Goal: Navigation & Orientation: Understand site structure

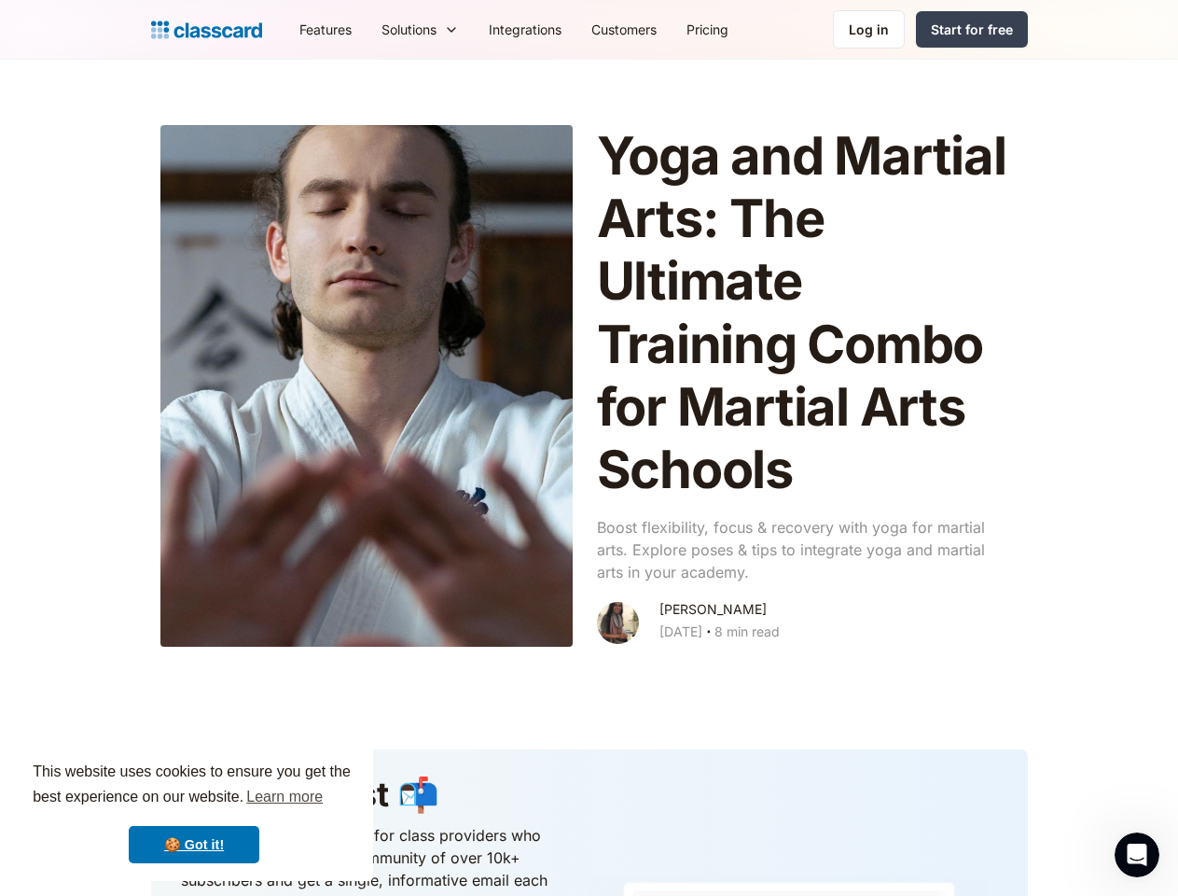
click at [194, 812] on div "This website uses cookies to ensure you get the best experience on our website.…" at bounding box center [194, 812] width 358 height 138
click at [656, 29] on nav "Features Resources Blog The latest industry news, updates and info. Customer st…" at bounding box center [657, 29] width 744 height 42
click at [382, 29] on div "Solutions" at bounding box center [409, 30] width 55 height 20
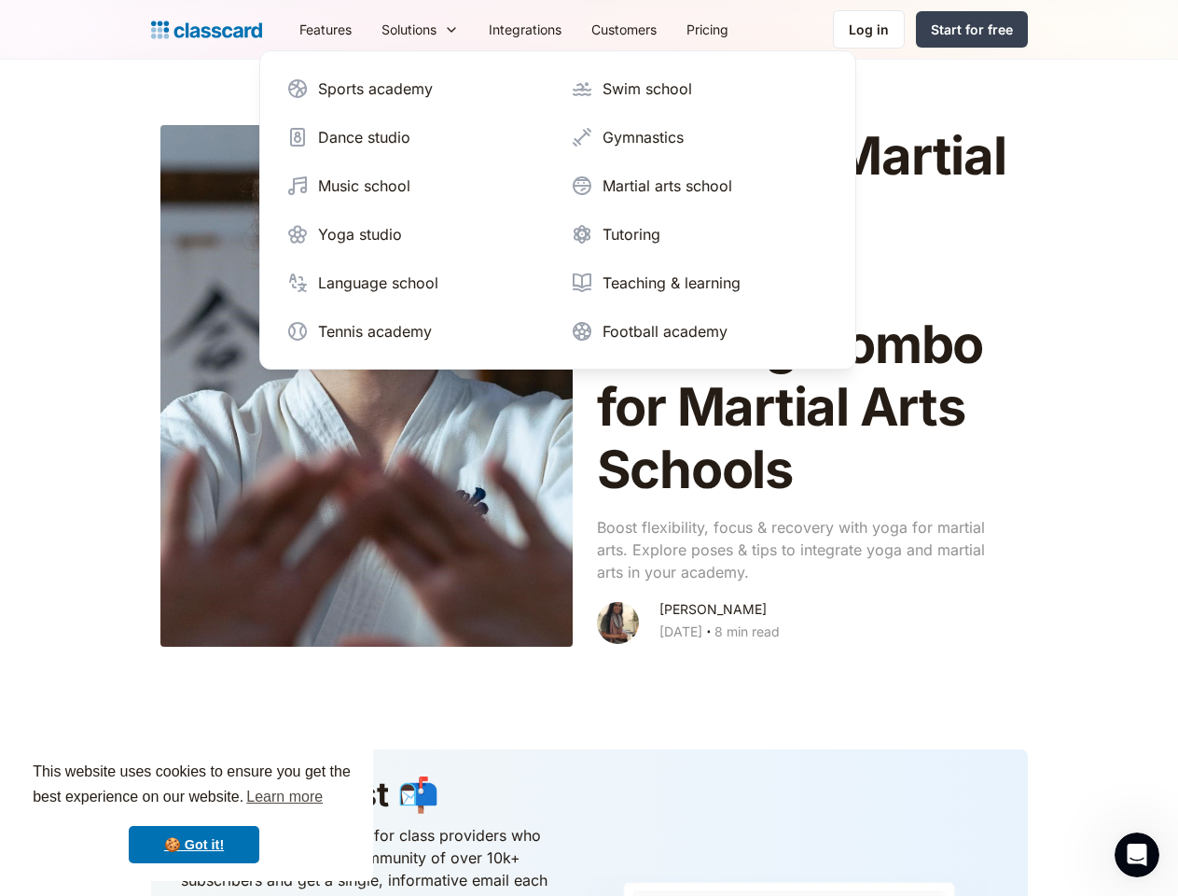
click at [1137, 855] on icon "Open Intercom Messenger" at bounding box center [1137, 855] width 31 height 31
